Goal: Task Accomplishment & Management: Manage account settings

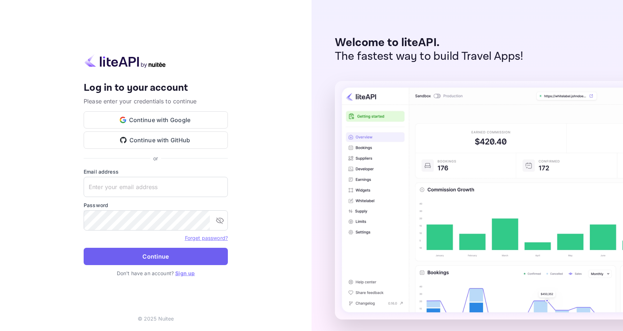
type input "senthil@gounravel.com"
click at [159, 261] on button "Continue" at bounding box center [156, 256] width 144 height 17
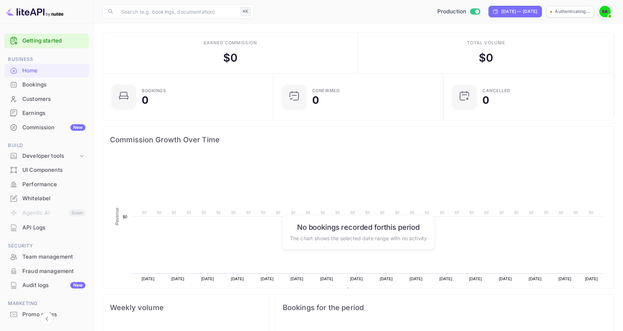
scroll to position [117, 166]
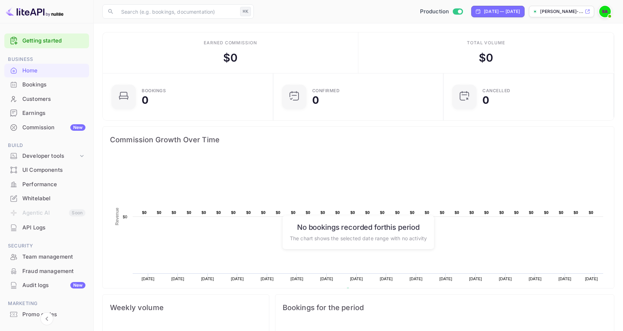
click at [40, 286] on div "Audit logs New" at bounding box center [53, 286] width 63 height 8
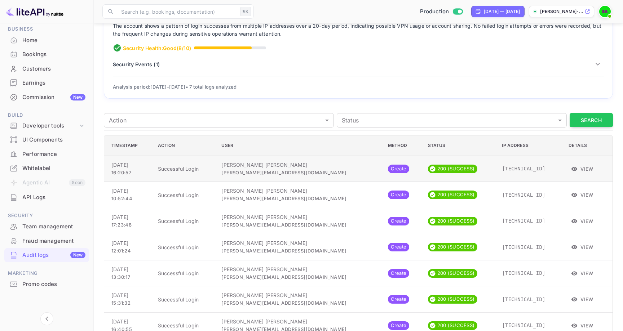
scroll to position [78, 0]
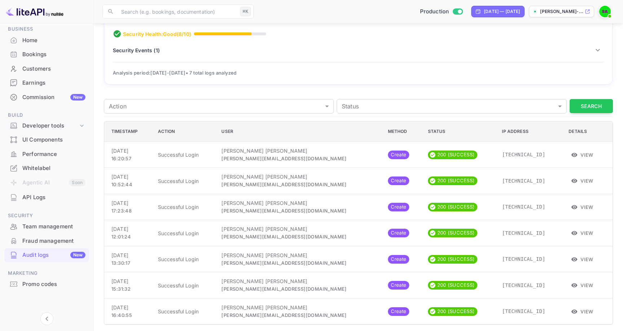
click at [37, 126] on div "Developer tools" at bounding box center [50, 126] width 56 height 8
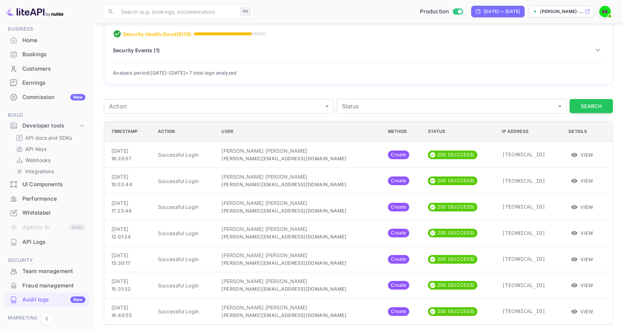
click at [38, 53] on div "Bookings" at bounding box center [53, 54] width 63 height 8
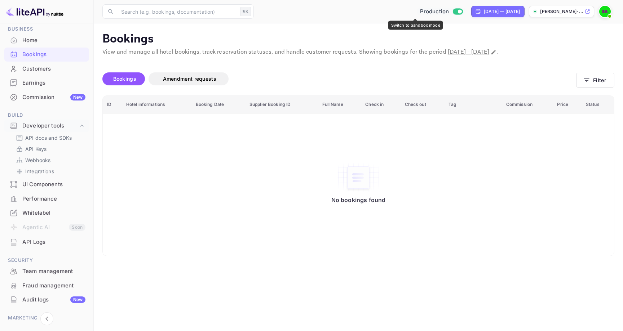
click at [453, 10] on input "Switch to Sandbox mode" at bounding box center [460, 11] width 14 height 5
checkbox input "false"
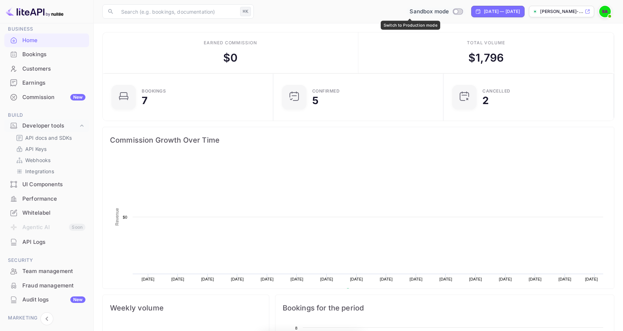
scroll to position [117, 166]
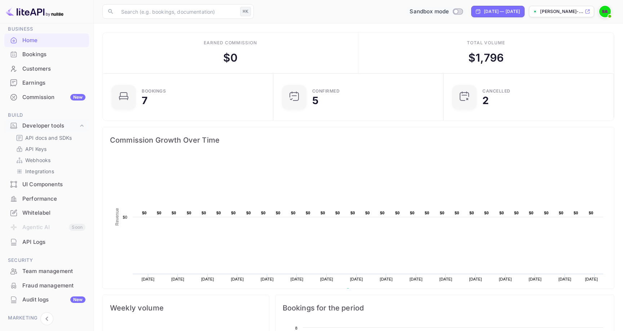
click at [41, 51] on div "Bookings" at bounding box center [53, 54] width 63 height 8
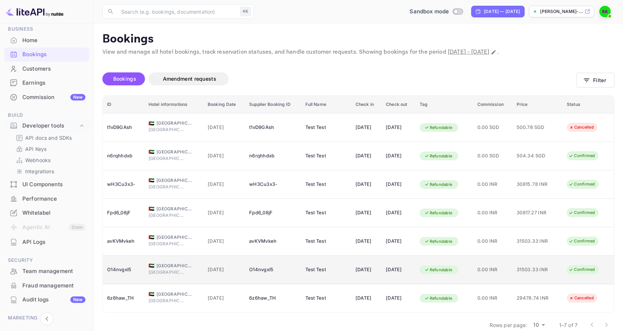
click at [581, 268] on div "Confirmed" at bounding box center [582, 269] width 36 height 9
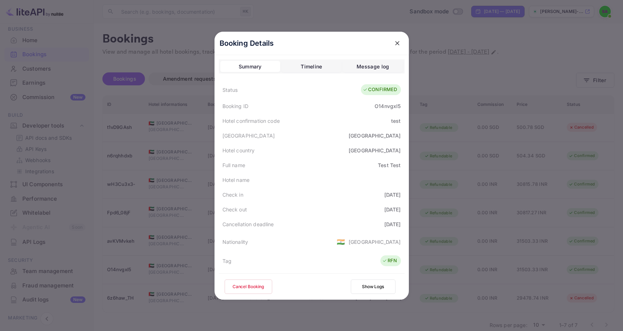
click at [252, 289] on button "Cancel Booking" at bounding box center [249, 287] width 48 height 14
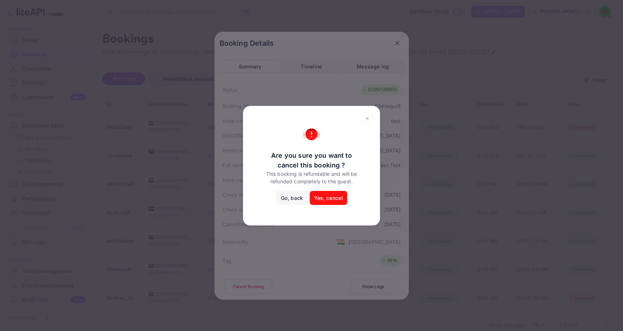
click at [325, 197] on button "Yes, cancel" at bounding box center [329, 198] width 38 height 14
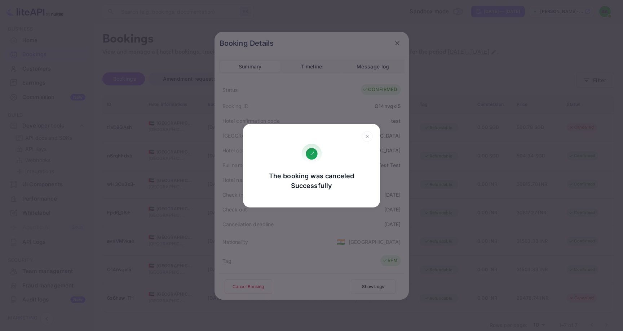
click at [367, 136] on icon at bounding box center [367, 136] width 3 height 3
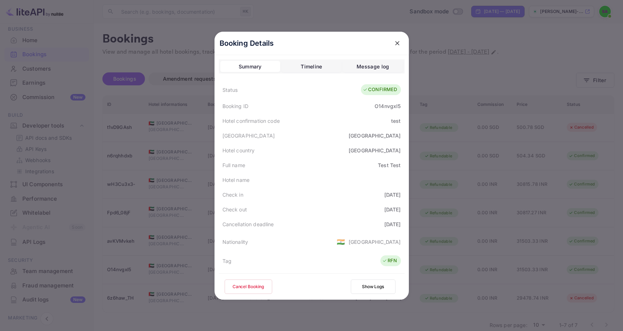
click at [400, 43] on icon "close" at bounding box center [397, 43] width 7 height 7
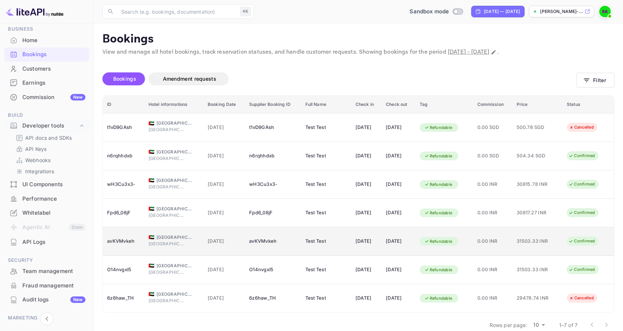
click at [583, 240] on div "Confirmed" at bounding box center [582, 241] width 36 height 9
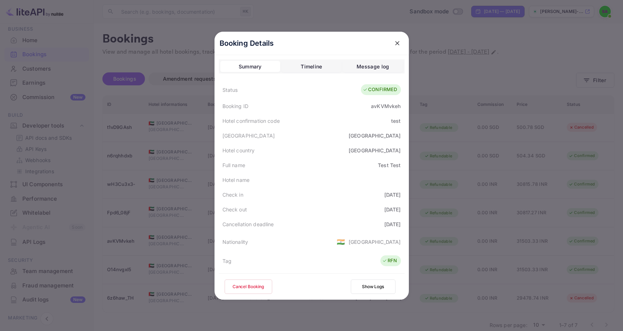
scroll to position [175, 0]
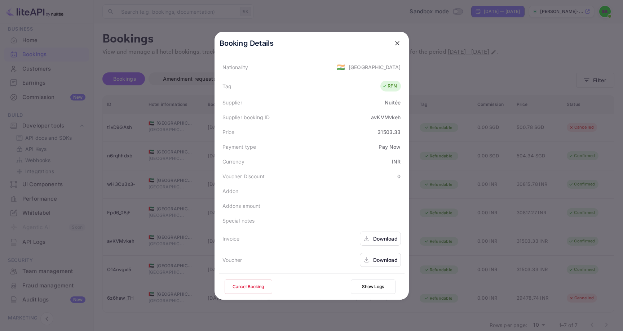
click at [261, 289] on button "Cancel Booking" at bounding box center [249, 287] width 48 height 14
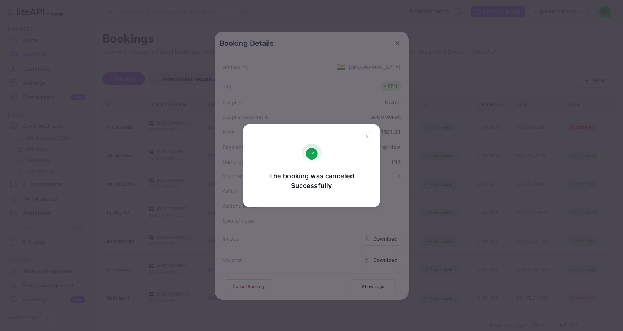
click at [366, 131] on h2 at bounding box center [311, 134] width 137 height 20
click at [367, 135] on icon at bounding box center [367, 136] width 11 height 11
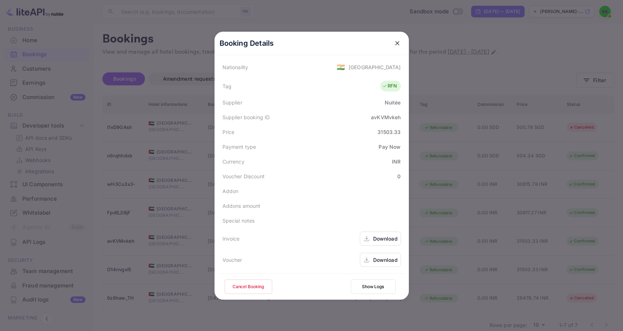
click at [395, 46] on icon "close" at bounding box center [397, 43] width 7 height 7
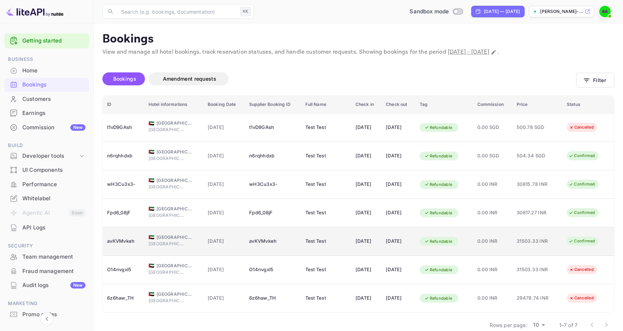
click at [583, 241] on div "Confirmed" at bounding box center [582, 241] width 36 height 9
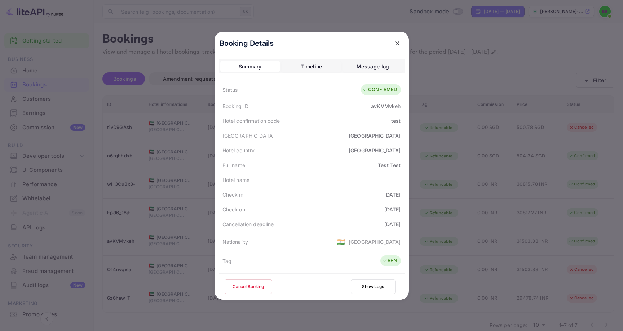
click at [248, 288] on button "Cancel Booking" at bounding box center [249, 287] width 48 height 14
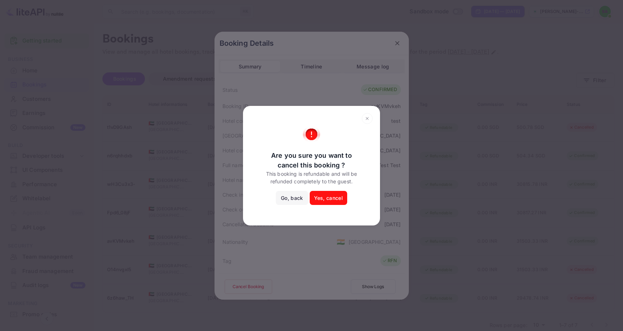
click at [321, 197] on button "Yes, cancel" at bounding box center [329, 198] width 38 height 14
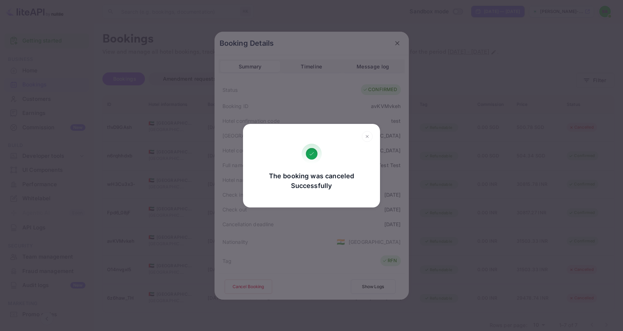
click at [364, 136] on icon at bounding box center [367, 136] width 11 height 11
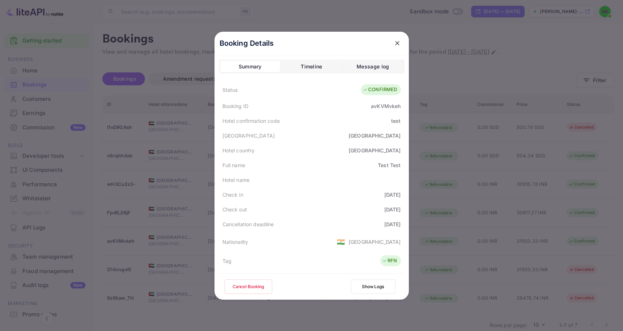
click at [396, 40] on icon "close" at bounding box center [397, 43] width 7 height 7
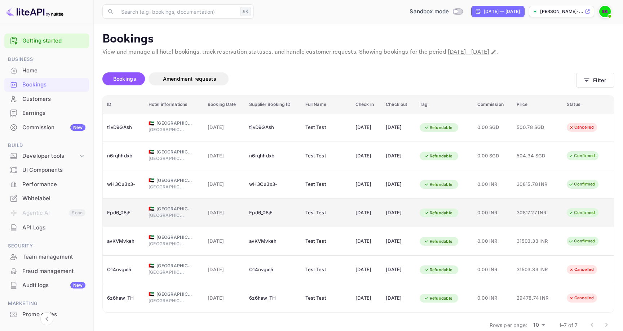
click at [574, 212] on icon "booking table" at bounding box center [571, 213] width 5 height 5
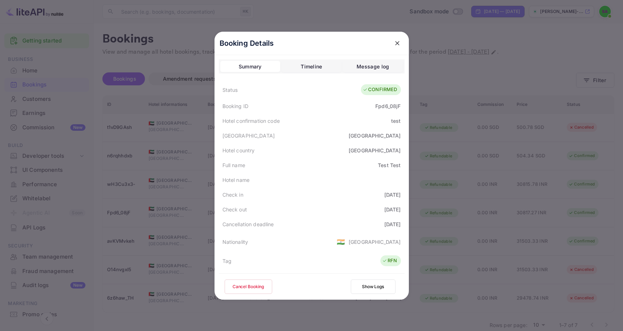
click at [261, 286] on button "Cancel Booking" at bounding box center [249, 287] width 48 height 14
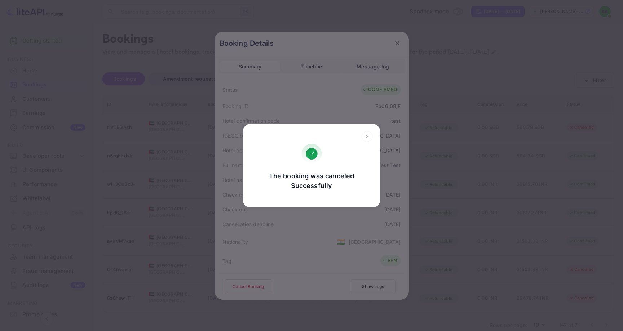
click at [367, 135] on icon at bounding box center [367, 136] width 11 height 11
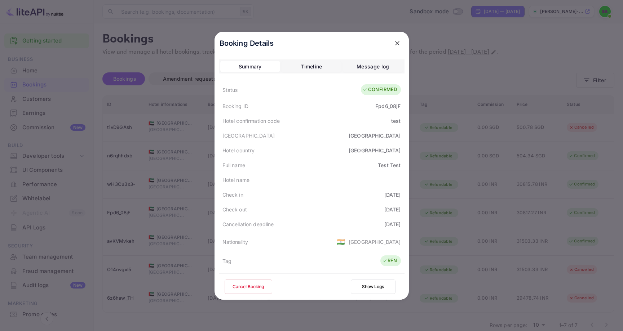
click at [395, 43] on icon "close" at bounding box center [397, 43] width 7 height 7
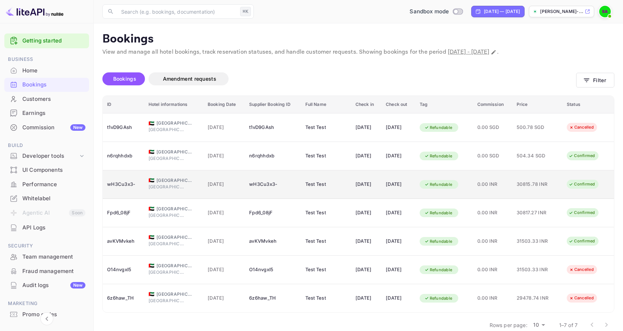
click at [582, 188] on div "Confirmed" at bounding box center [582, 184] width 36 height 9
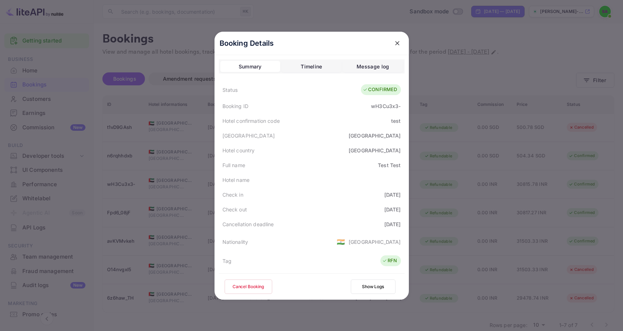
click at [245, 284] on button "Cancel Booking" at bounding box center [249, 287] width 48 height 14
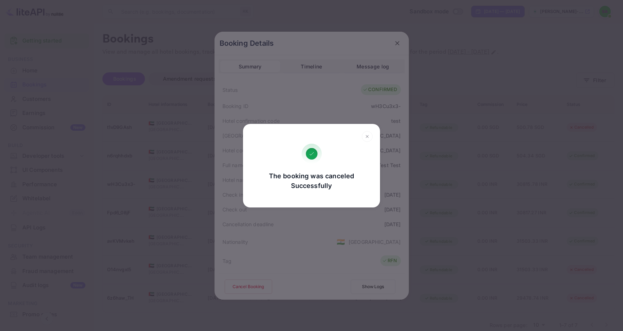
click at [139, 25] on div "The booking was canceled Successfully Go, back Yes, cancel" at bounding box center [311, 165] width 623 height 331
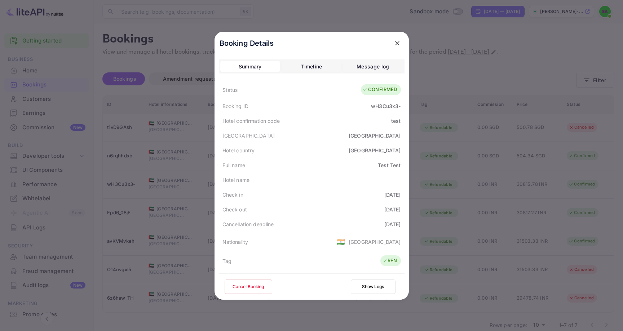
click at [397, 40] on icon "close" at bounding box center [397, 43] width 7 height 7
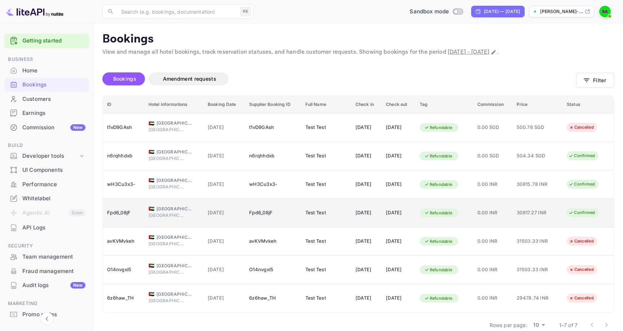
click at [581, 214] on div "Confirmed" at bounding box center [582, 212] width 36 height 9
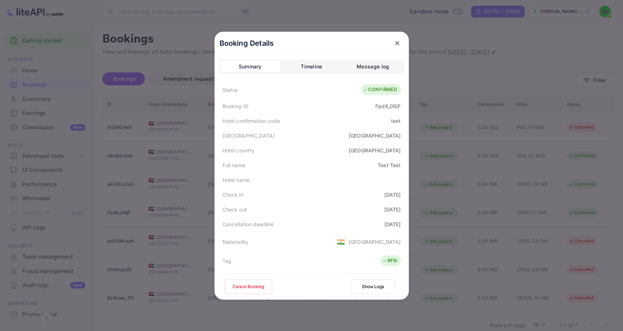
click at [260, 282] on button "Cancel Booking" at bounding box center [249, 287] width 48 height 14
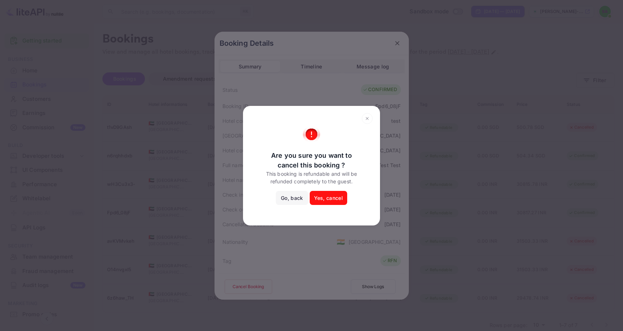
click at [327, 197] on button "Yes, cancel" at bounding box center [329, 198] width 38 height 14
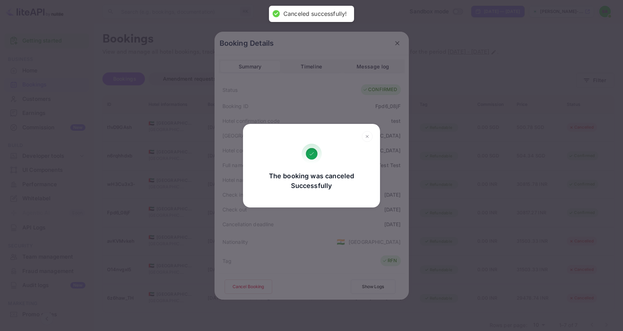
click at [398, 40] on div "The booking was canceled Successfully Go, back Yes, cancel" at bounding box center [311, 165] width 623 height 331
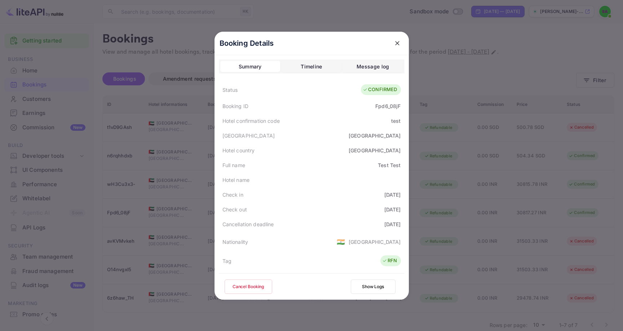
click at [398, 40] on icon "close" at bounding box center [397, 43] width 7 height 7
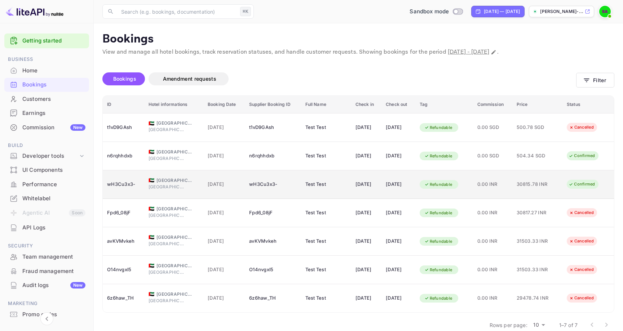
click at [587, 186] on div "Confirmed" at bounding box center [582, 184] width 36 height 9
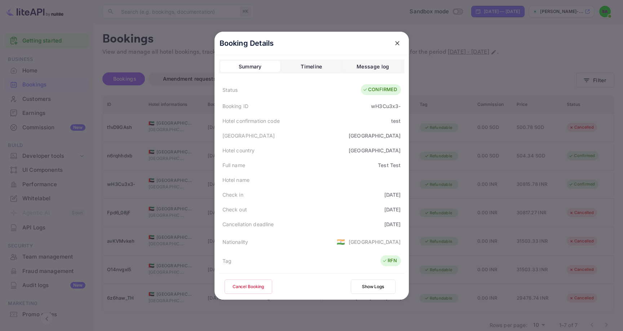
click at [241, 289] on button "Cancel Booking" at bounding box center [249, 287] width 48 height 14
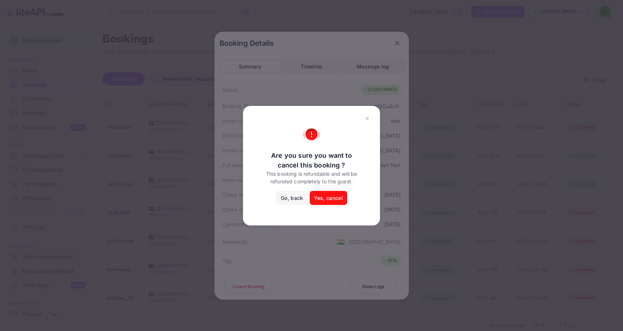
click at [321, 198] on button "Yes, cancel" at bounding box center [329, 198] width 38 height 14
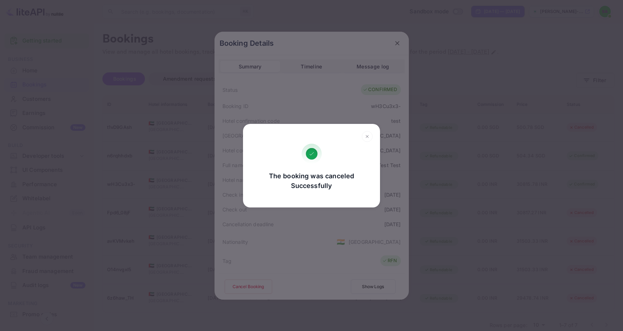
click at [400, 40] on div "The booking was canceled Successfully Go, back Yes, cancel" at bounding box center [311, 165] width 623 height 331
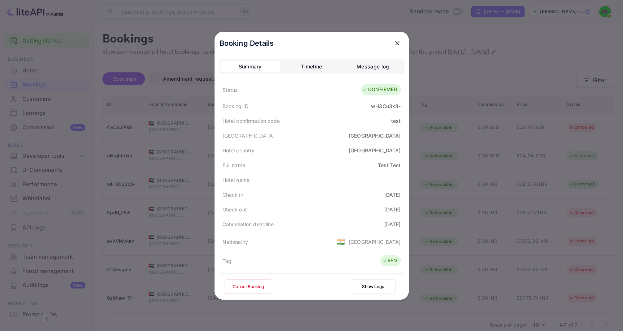
click at [397, 43] on icon "close" at bounding box center [397, 43] width 4 height 4
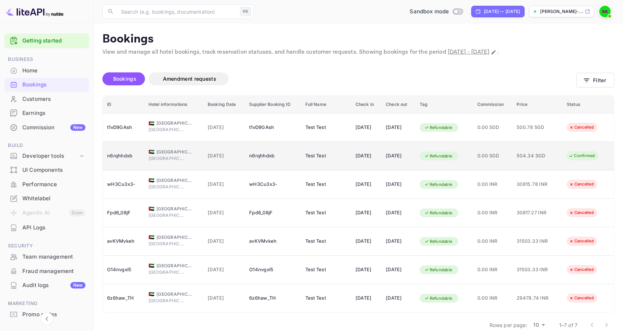
click at [588, 156] on div "Confirmed" at bounding box center [582, 155] width 36 height 9
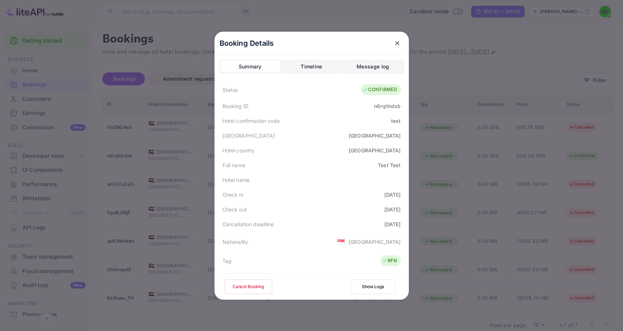
click at [250, 283] on button "Cancel Booking" at bounding box center [249, 287] width 48 height 14
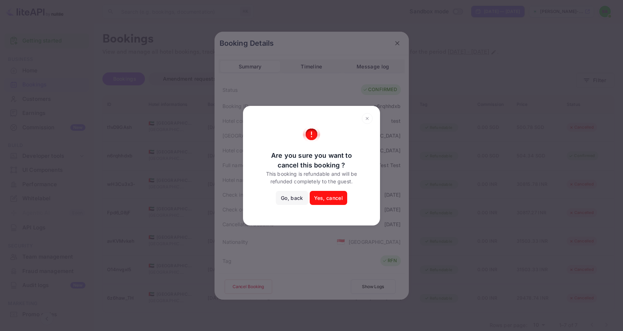
click at [327, 198] on button "Yes, cancel" at bounding box center [329, 198] width 38 height 14
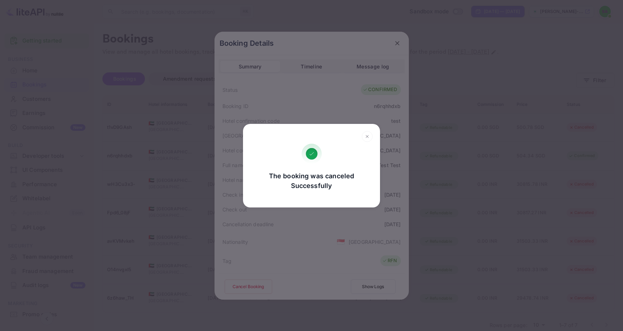
click at [365, 137] on icon at bounding box center [367, 136] width 11 height 11
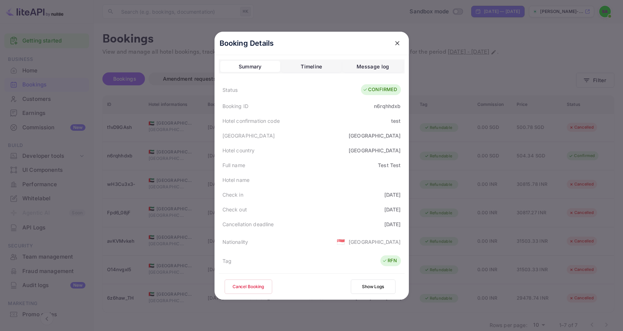
click at [396, 42] on icon "close" at bounding box center [397, 43] width 4 height 4
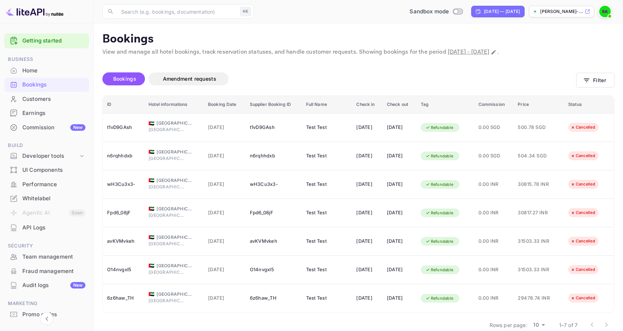
click at [41, 83] on div "Bookings" at bounding box center [53, 85] width 63 height 8
click at [34, 70] on div "Home" at bounding box center [53, 71] width 63 height 8
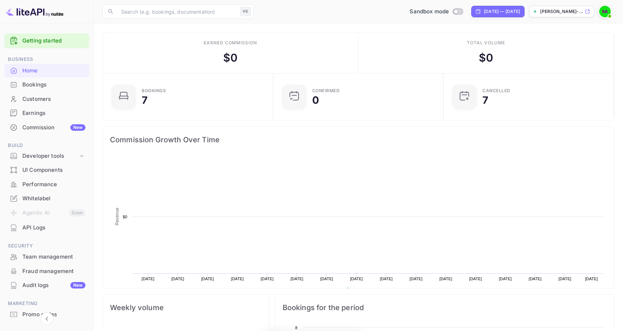
scroll to position [117, 166]
